Goal: Transaction & Acquisition: Book appointment/travel/reservation

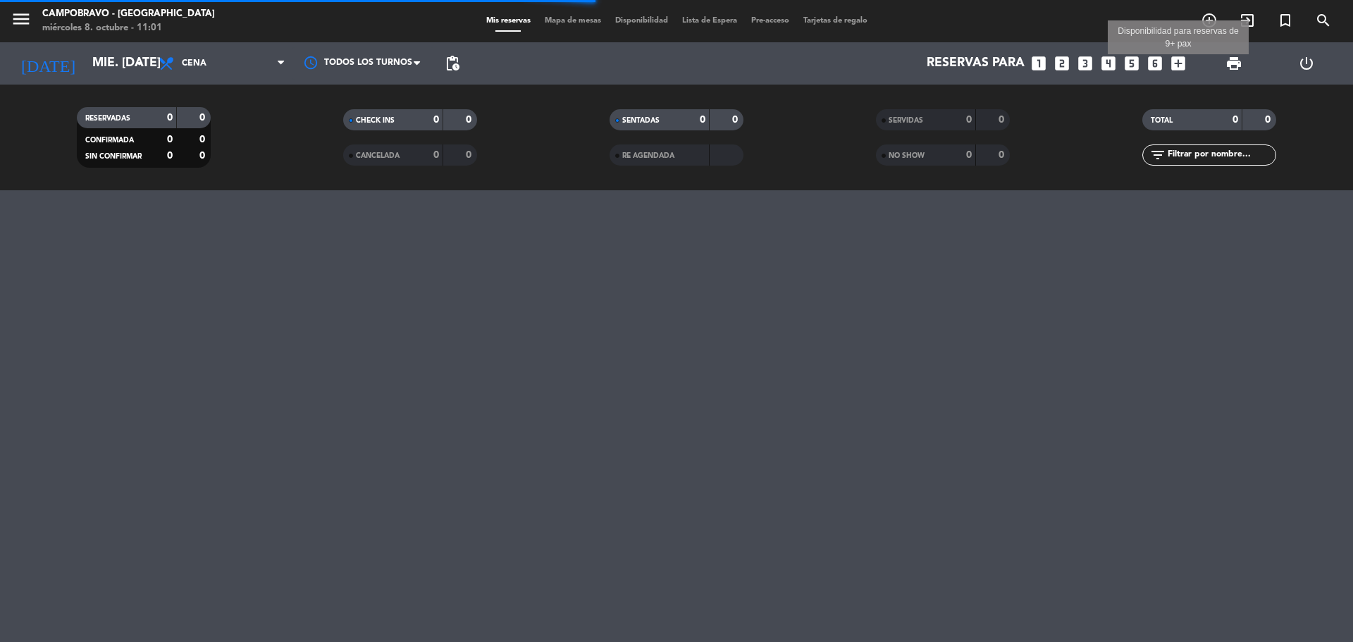
click at [1181, 68] on icon "add_box" at bounding box center [1178, 63] width 18 height 18
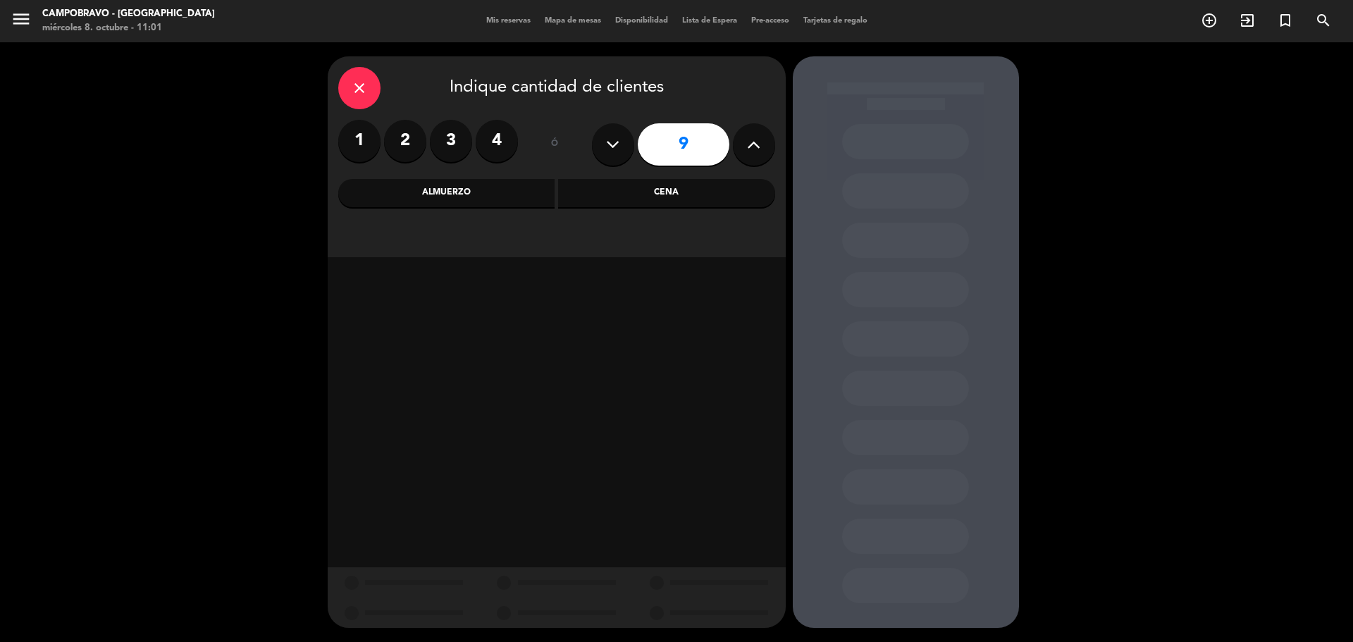
click at [747, 147] on icon at bounding box center [753, 144] width 13 height 21
type input "10"
click at [597, 199] on div "Cena" at bounding box center [666, 193] width 217 height 28
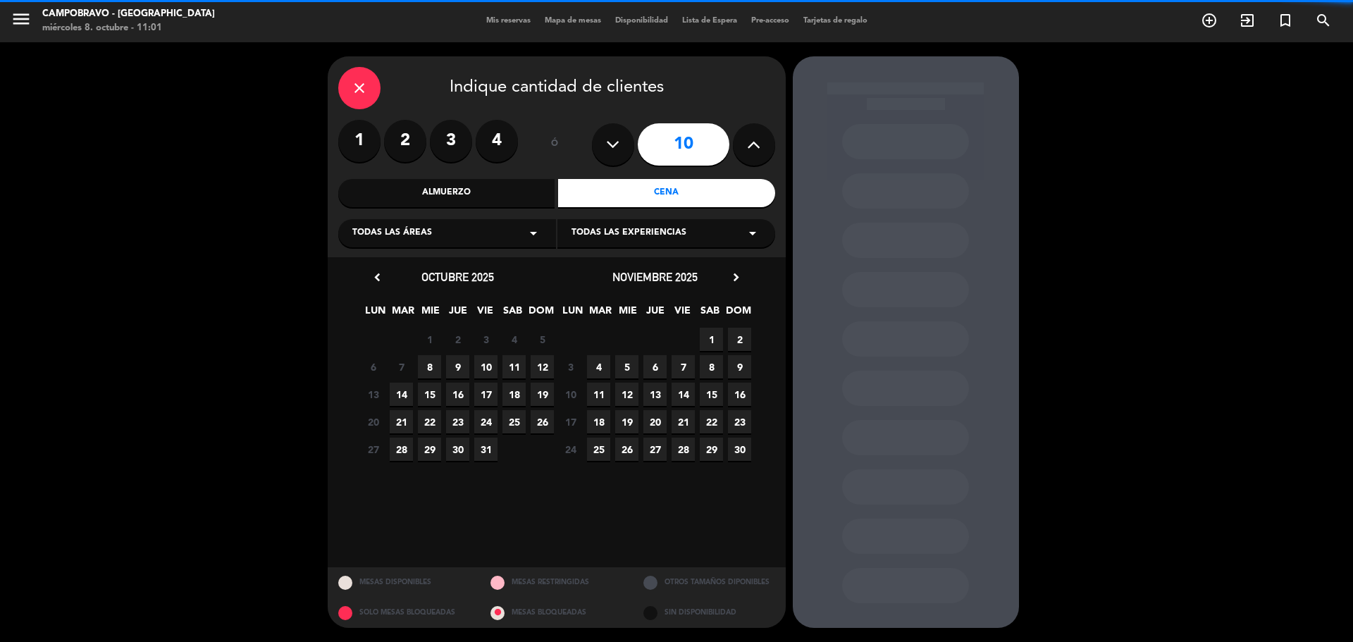
click at [444, 235] on div "Todas las áreas arrow_drop_down" at bounding box center [447, 233] width 218 height 28
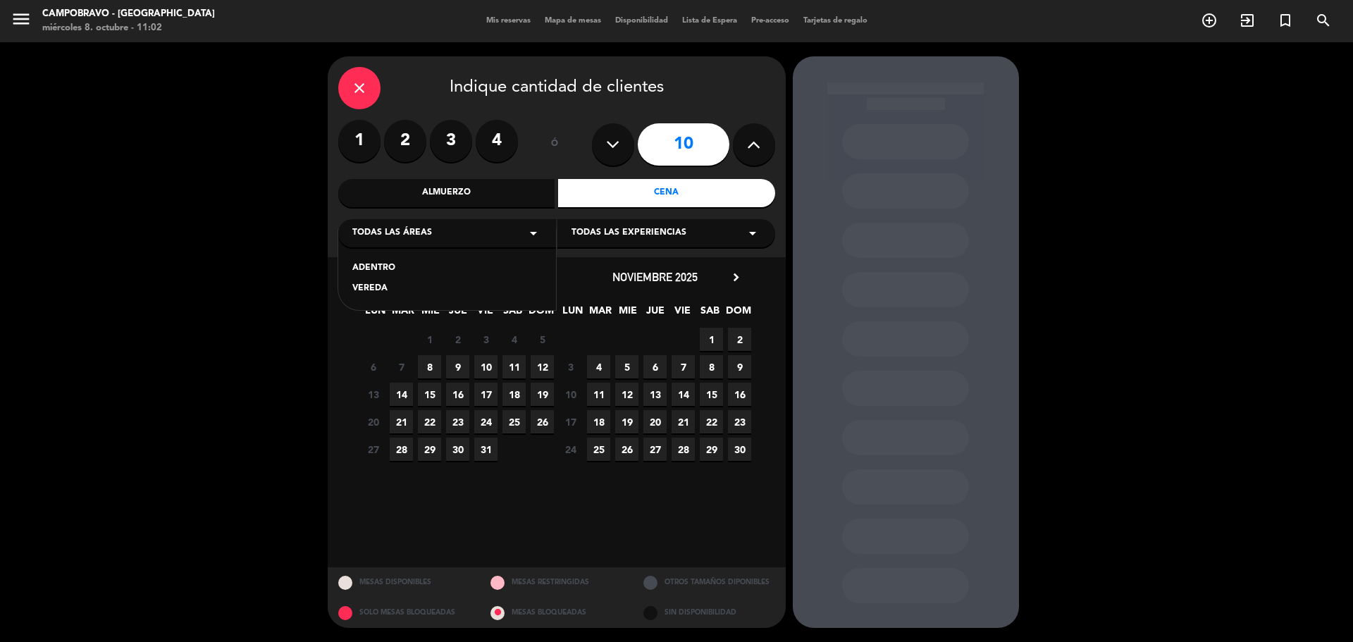
click at [388, 265] on div "ADENTRO" at bounding box center [447, 269] width 190 height 14
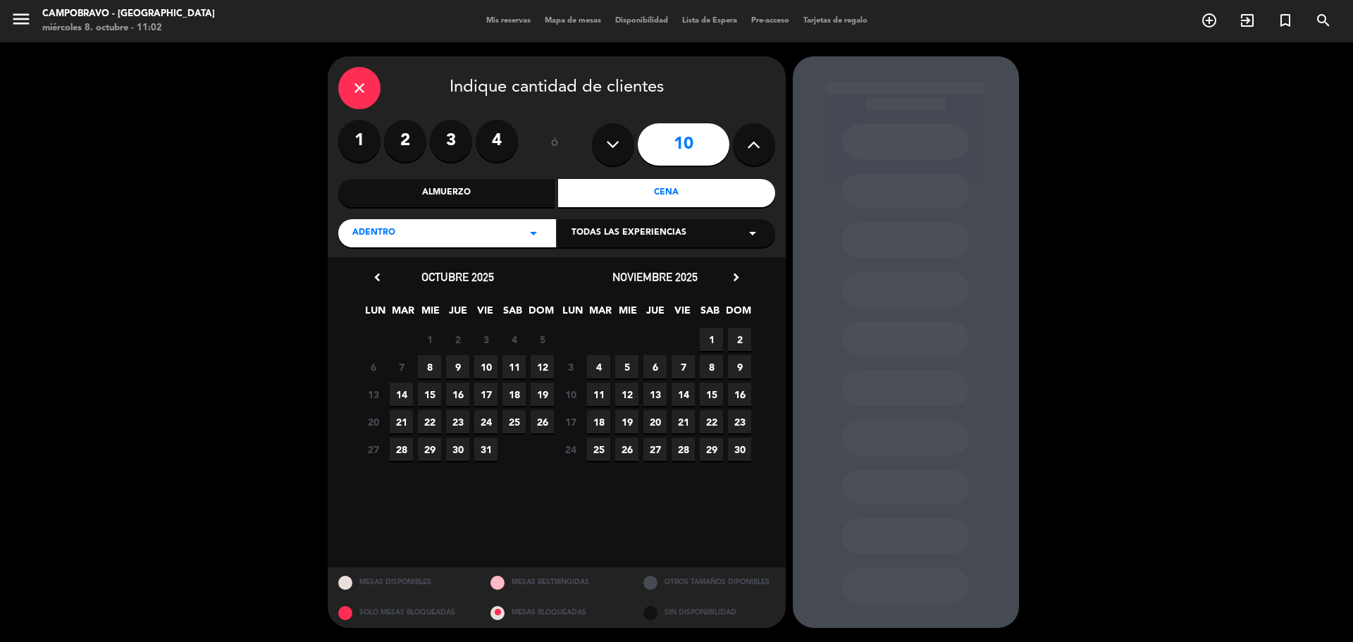
click at [517, 363] on span "11" at bounding box center [514, 366] width 23 height 23
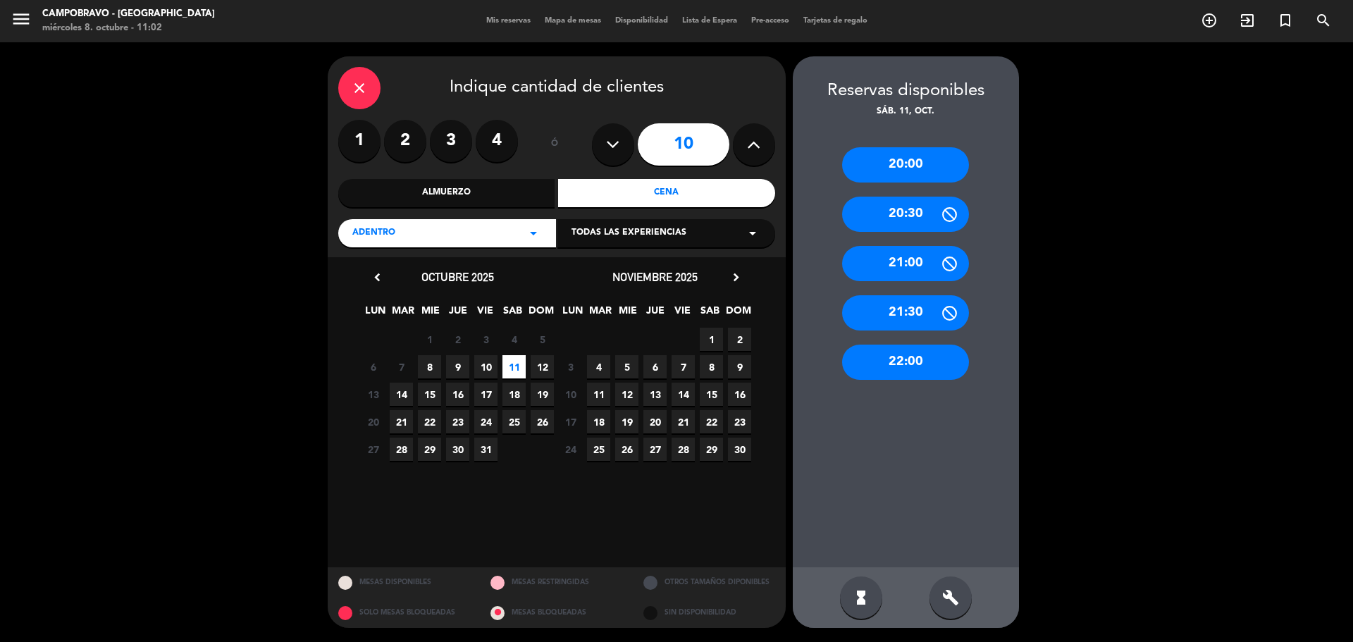
click at [929, 167] on div "20:00" at bounding box center [905, 164] width 127 height 35
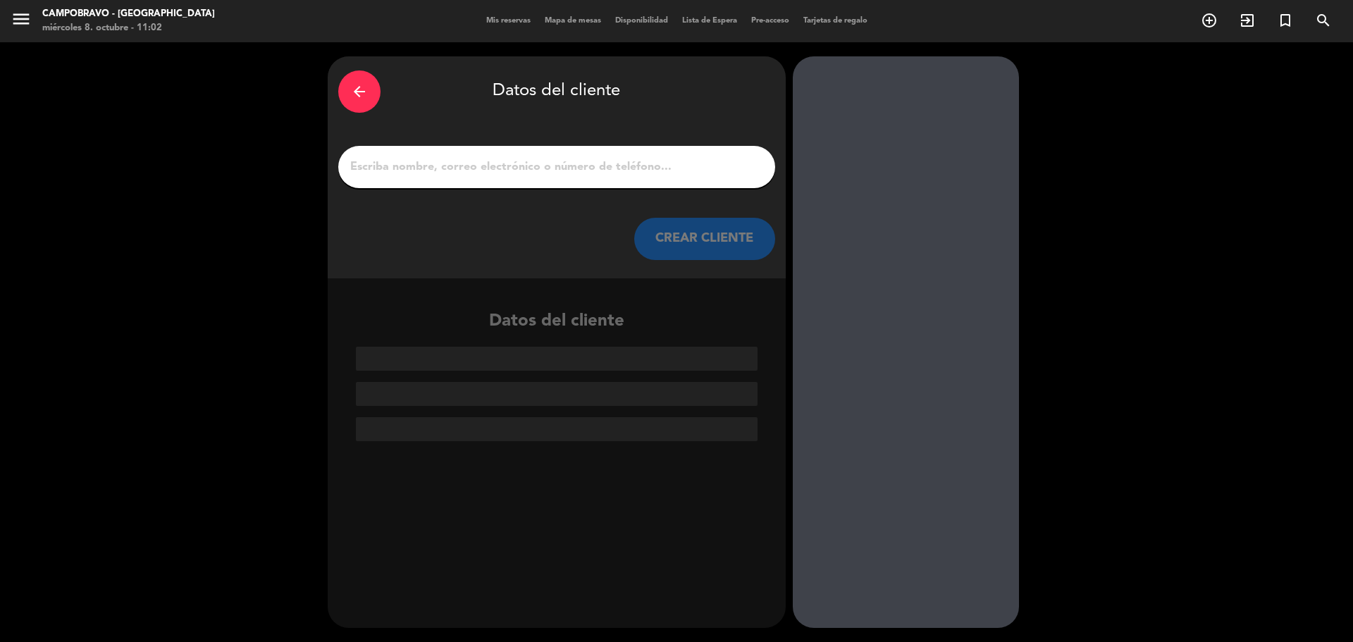
click at [591, 166] on input "1" at bounding box center [557, 167] width 416 height 20
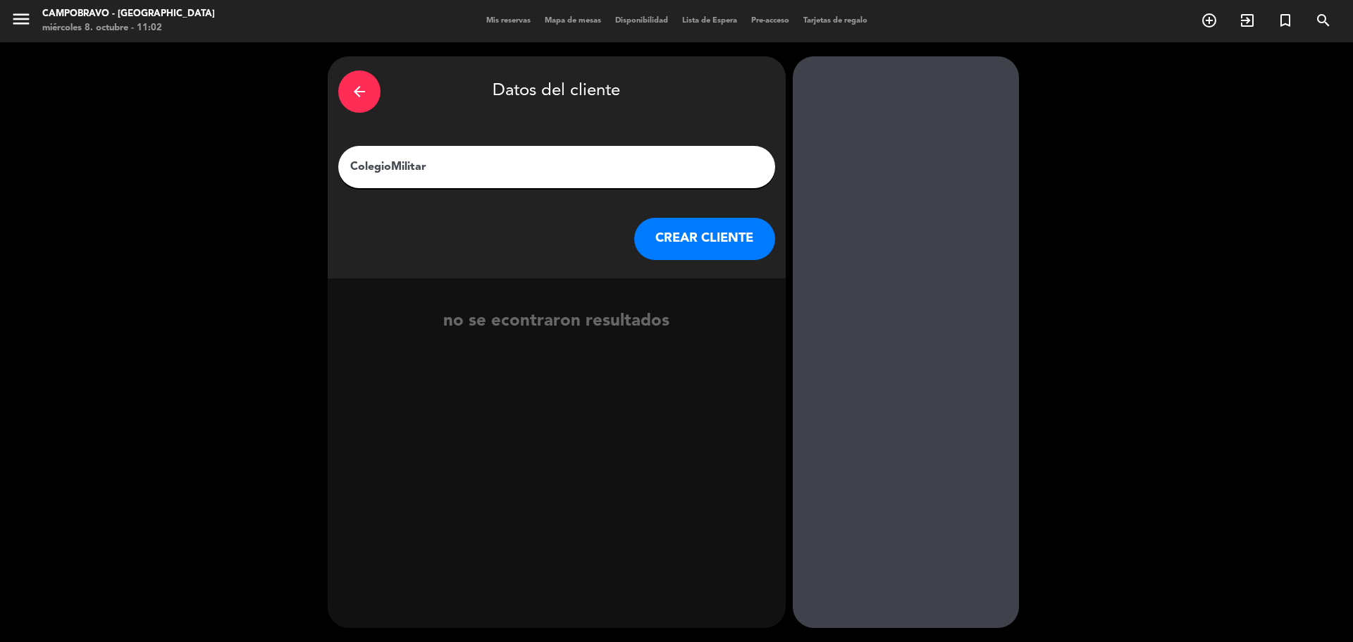
type input "ColegioMilitar"
click at [682, 241] on button "CREAR CLIENTE" at bounding box center [704, 239] width 141 height 42
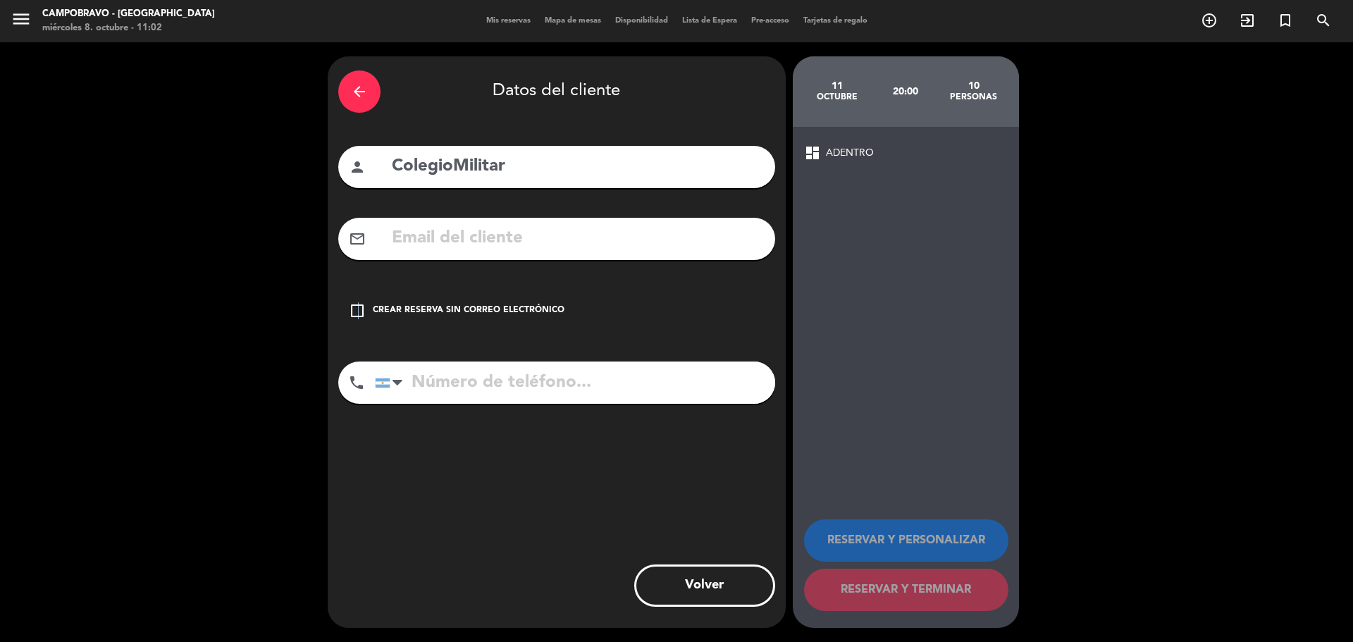
drag, startPoint x: 357, startPoint y: 313, endPoint x: 557, endPoint y: 393, distance: 215.1
click at [361, 314] on icon "check_box_outline_blank" at bounding box center [357, 310] width 17 height 17
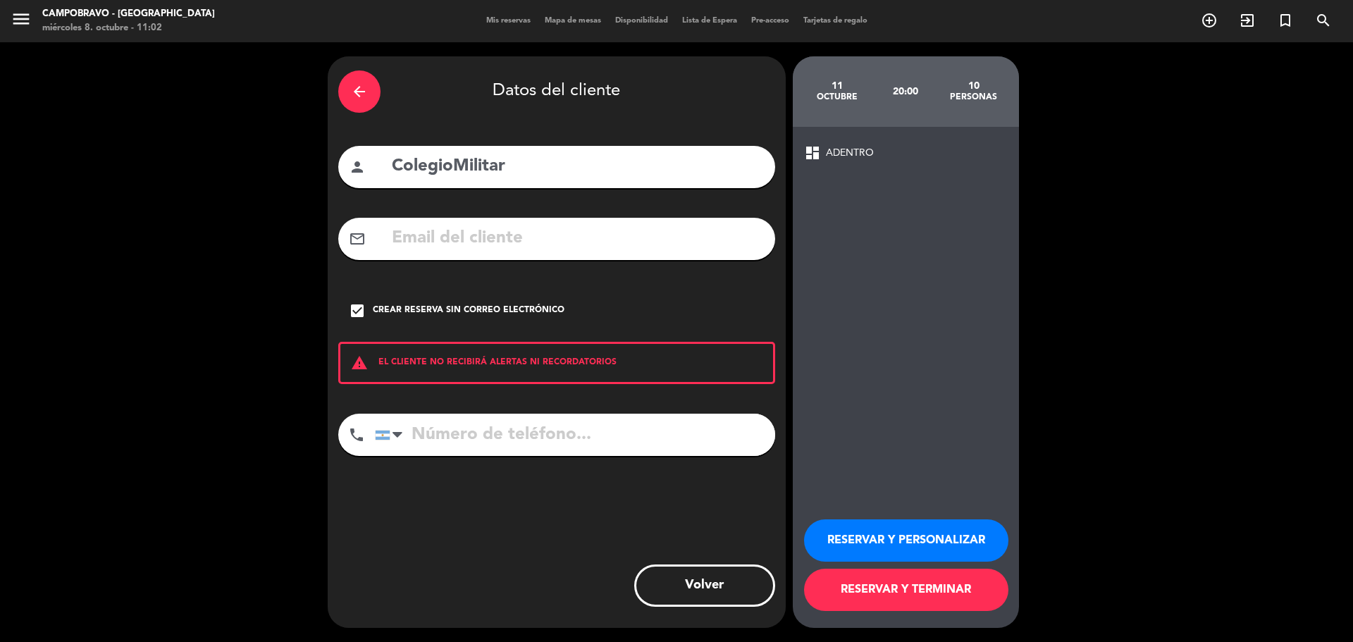
click at [551, 429] on input "tel" at bounding box center [575, 435] width 400 height 42
type input "1161697206"
click at [567, 171] on input "ColegioMilitar" at bounding box center [578, 166] width 374 height 29
click at [932, 533] on button "RESERVAR Y PERSONALIZAR" at bounding box center [906, 541] width 204 height 42
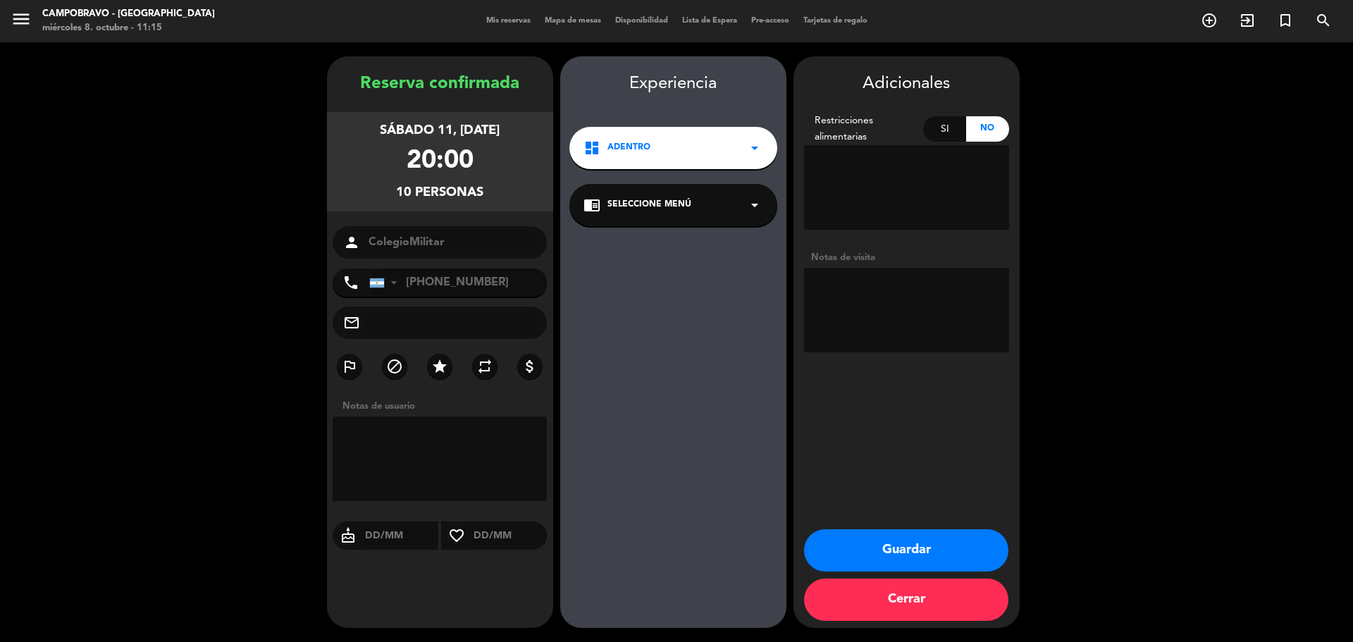
click at [456, 440] on textarea at bounding box center [440, 459] width 215 height 85
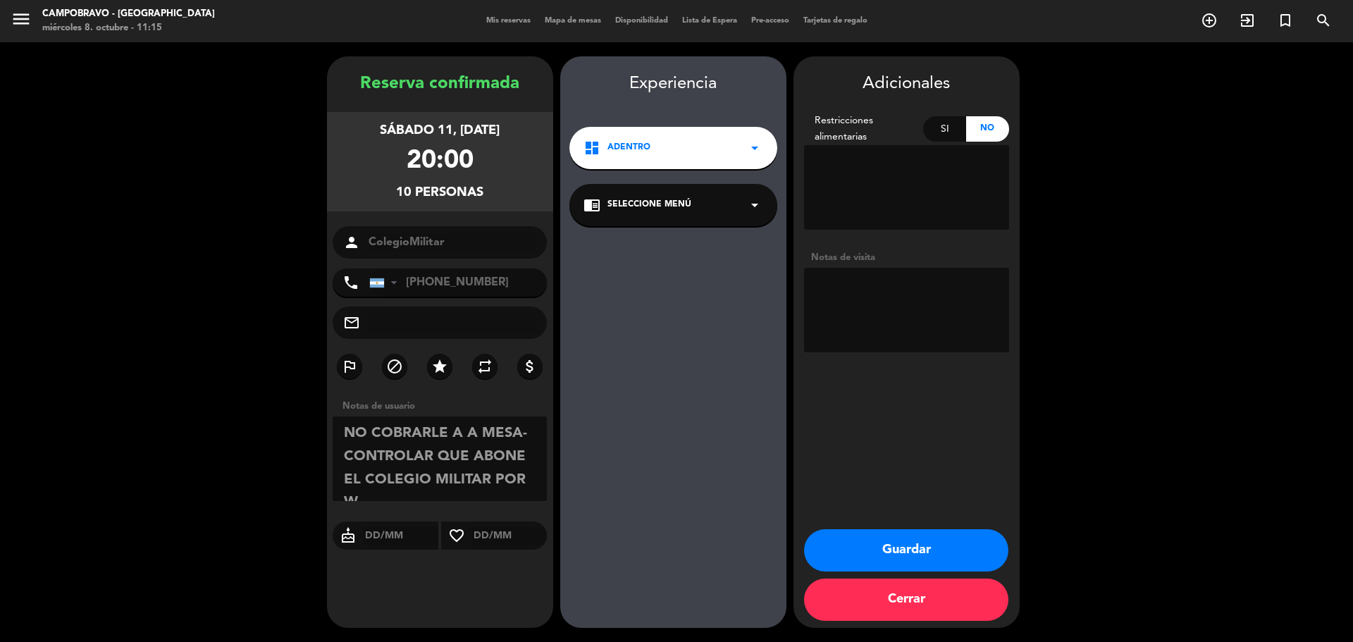
scroll to position [11, 0]
type textarea "NO COBRARLE A A MESA- CONTROLAR QUE ABONE EL COLEGIO MILITAR POR WSP"
click at [903, 548] on button "Guardar" at bounding box center [906, 550] width 204 height 42
